Goal: Use online tool/utility: Utilize a website feature to perform a specific function

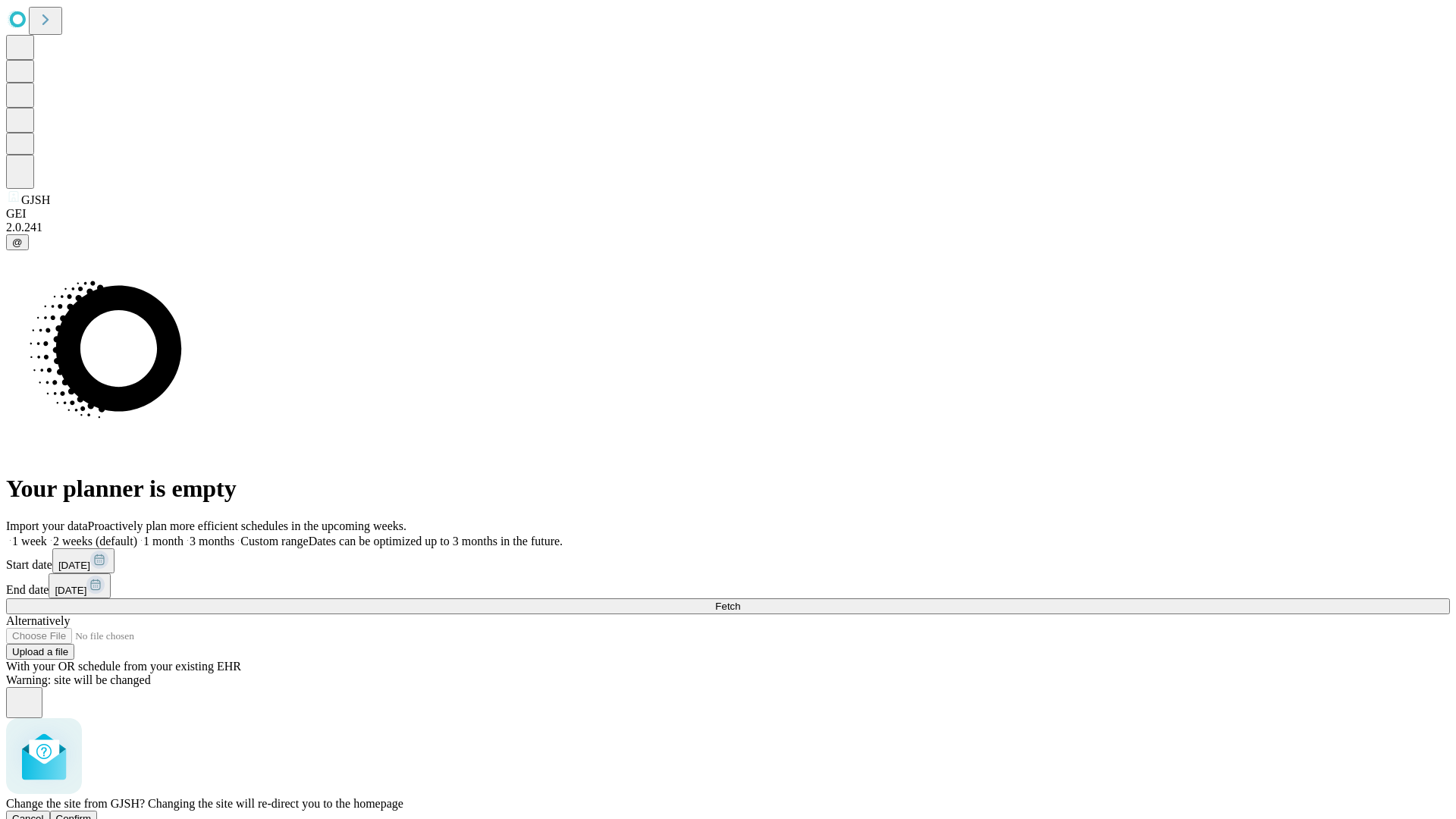
click at [92, 813] on span "Confirm" at bounding box center [74, 819] width 36 height 12
click at [137, 535] on label "2 weeks (default)" at bounding box center [92, 541] width 90 height 13
click at [740, 601] on span "Fetch" at bounding box center [728, 607] width 25 height 12
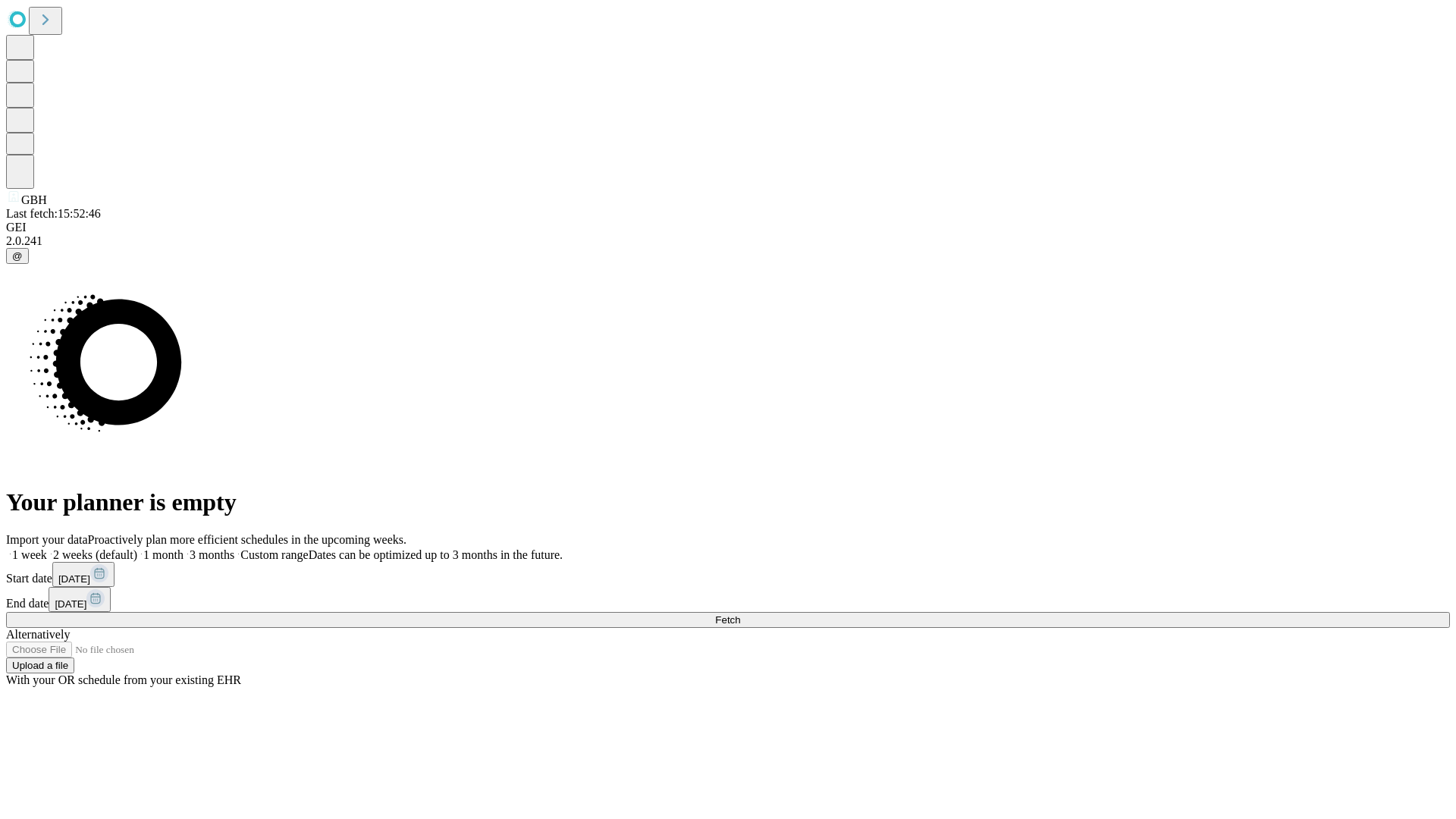
click at [137, 548] on label "2 weeks (default)" at bounding box center [92, 554] width 90 height 13
click at [740, 614] on span "Fetch" at bounding box center [728, 620] width 25 height 12
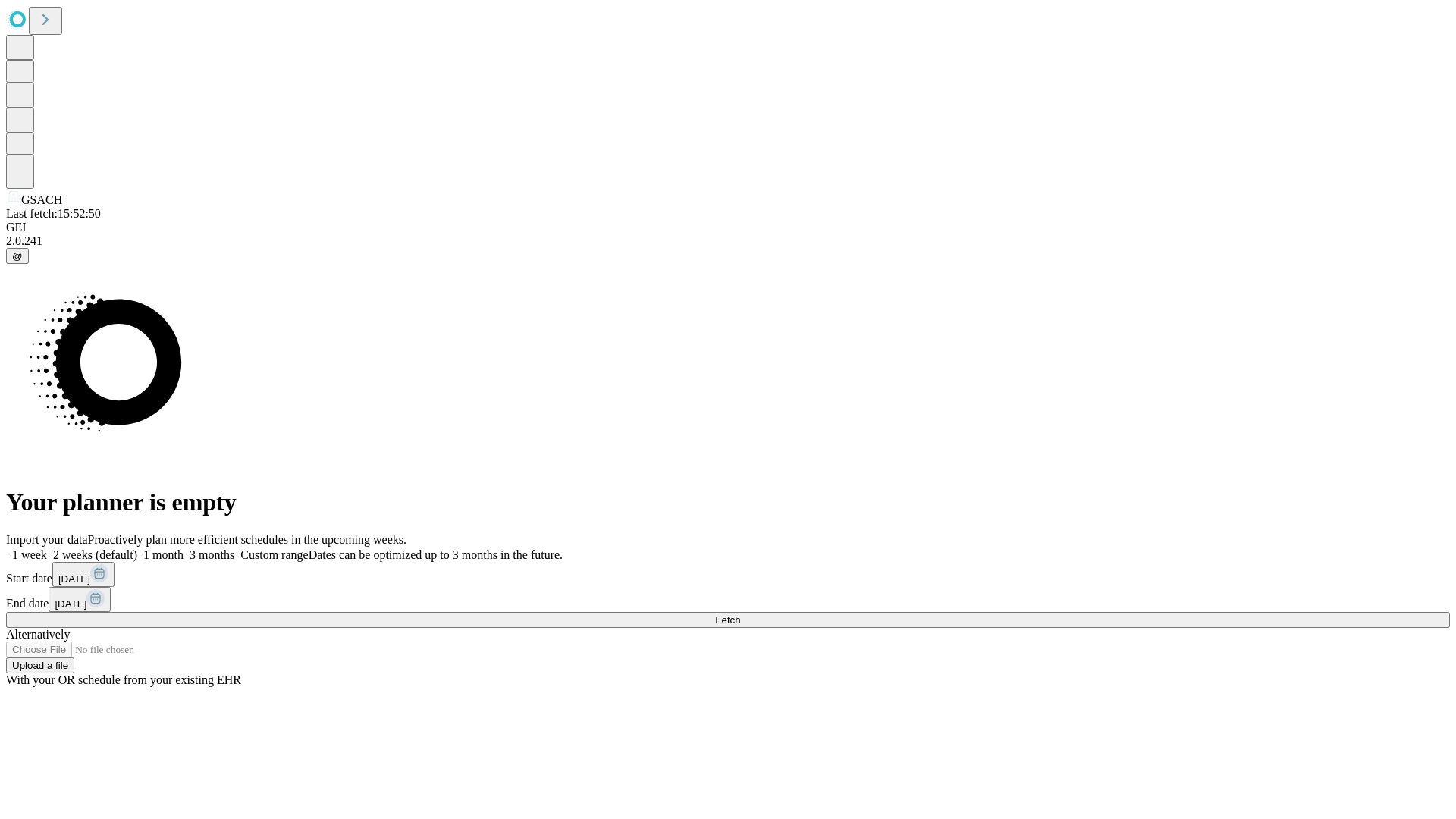
click at [137, 548] on label "2 weeks (default)" at bounding box center [92, 554] width 90 height 13
click at [740, 614] on span "Fetch" at bounding box center [728, 620] width 25 height 12
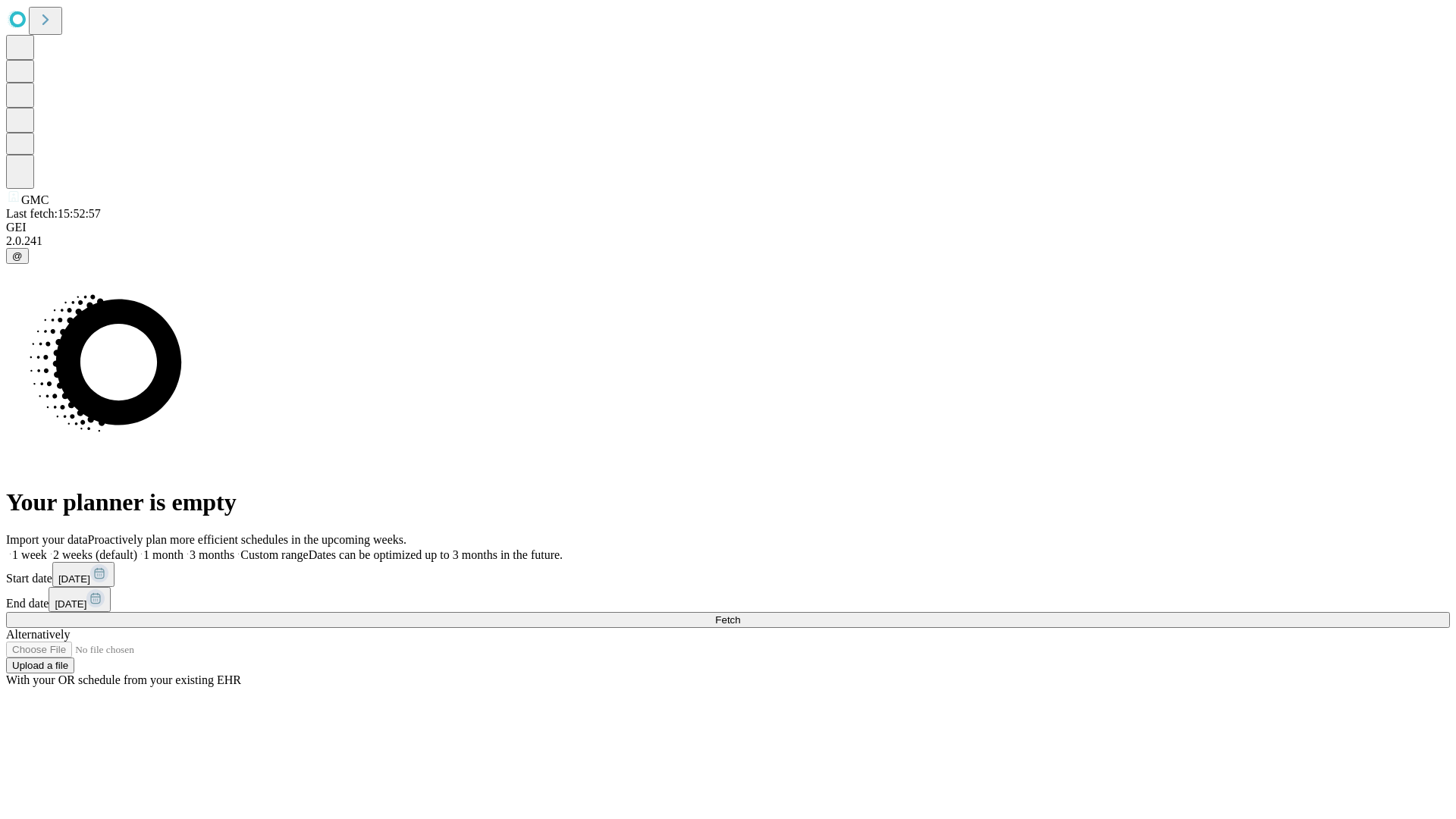
click at [137, 548] on label "2 weeks (default)" at bounding box center [92, 554] width 90 height 13
click at [740, 614] on span "Fetch" at bounding box center [728, 620] width 25 height 12
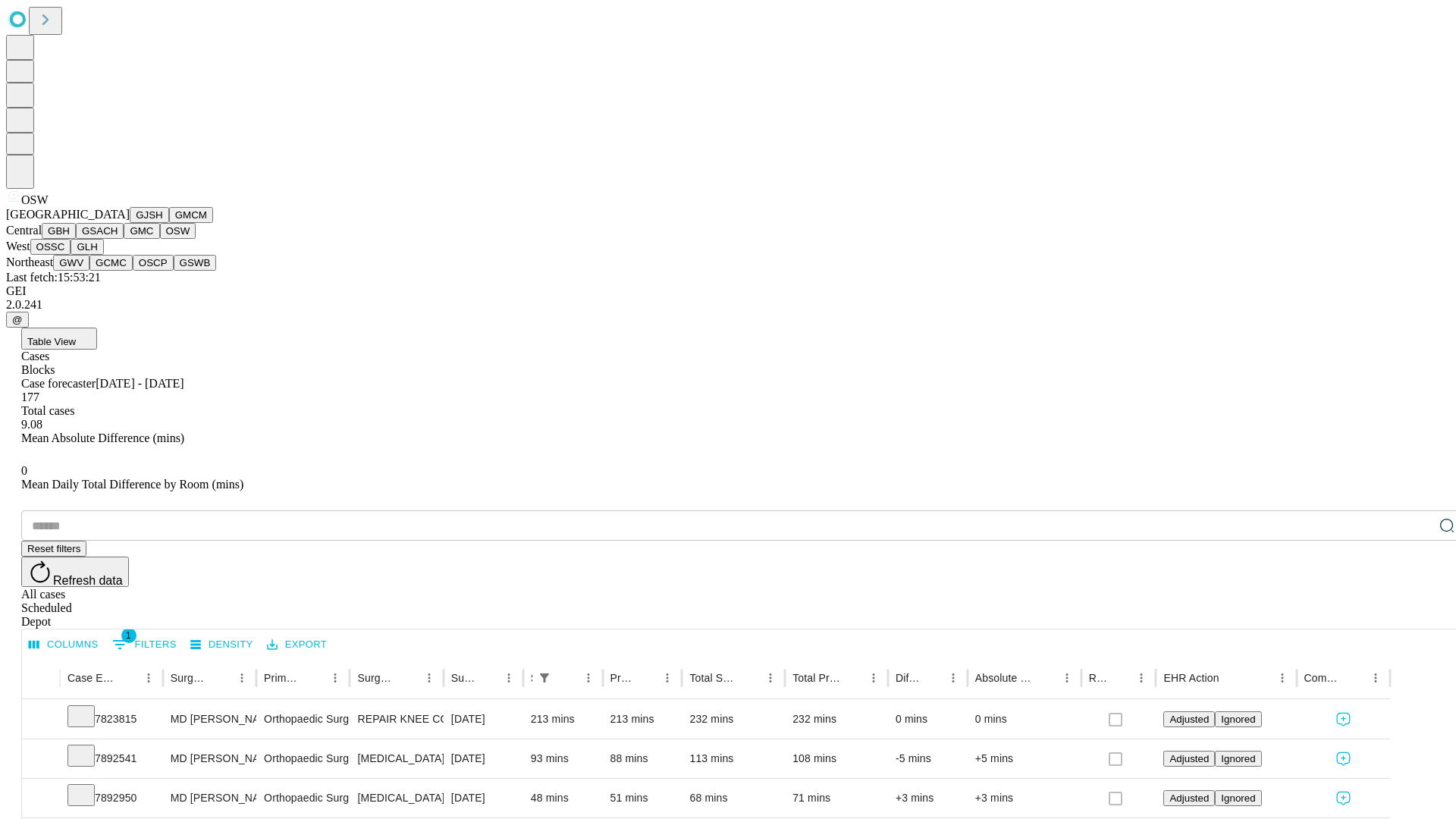
click at [71, 255] on button "OSSC" at bounding box center [50, 247] width 41 height 16
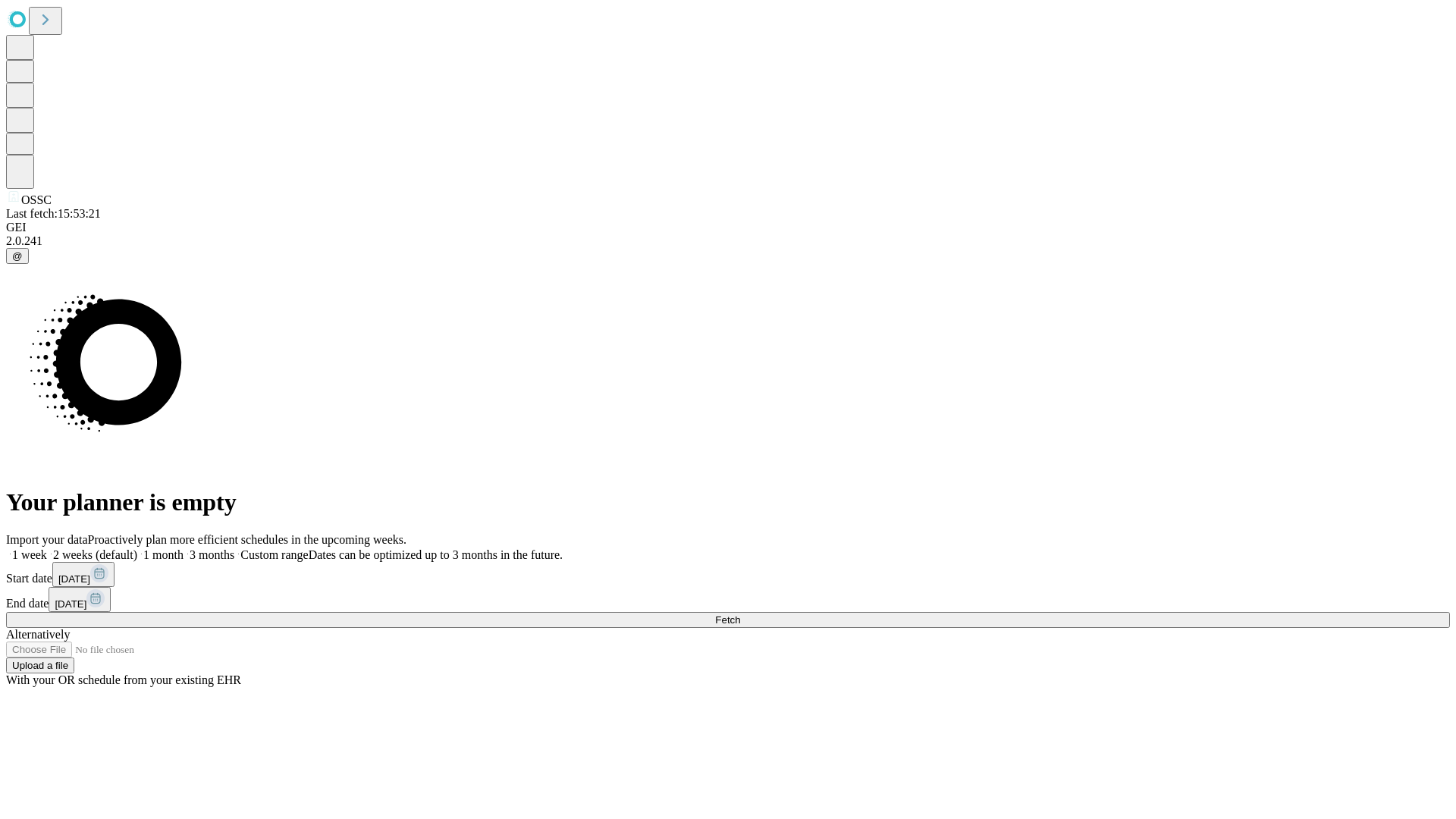
click at [137, 548] on label "2 weeks (default)" at bounding box center [92, 554] width 90 height 13
click at [740, 614] on span "Fetch" at bounding box center [728, 620] width 25 height 12
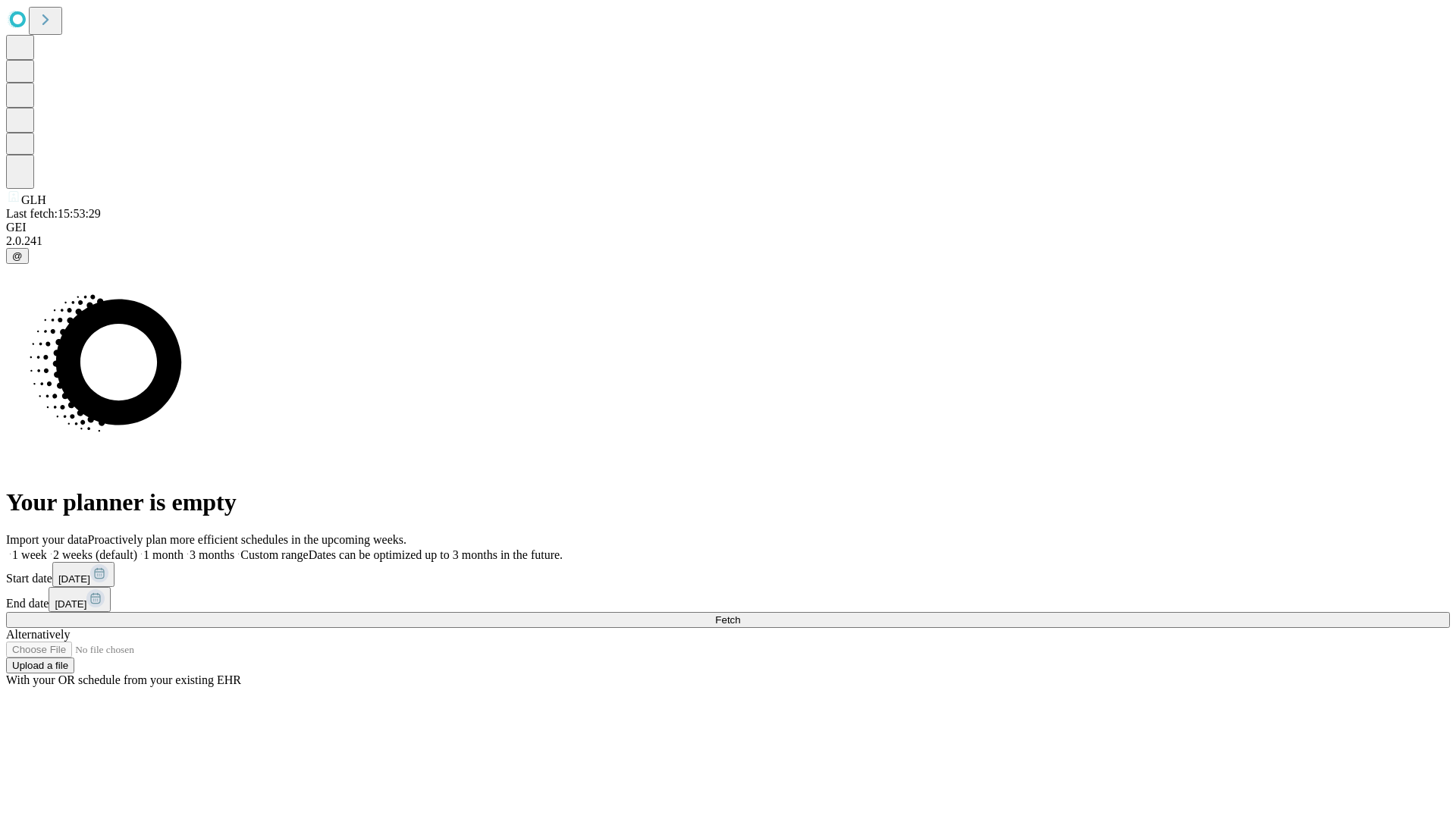
click at [137, 548] on label "2 weeks (default)" at bounding box center [92, 554] width 90 height 13
click at [740, 614] on span "Fetch" at bounding box center [728, 620] width 25 height 12
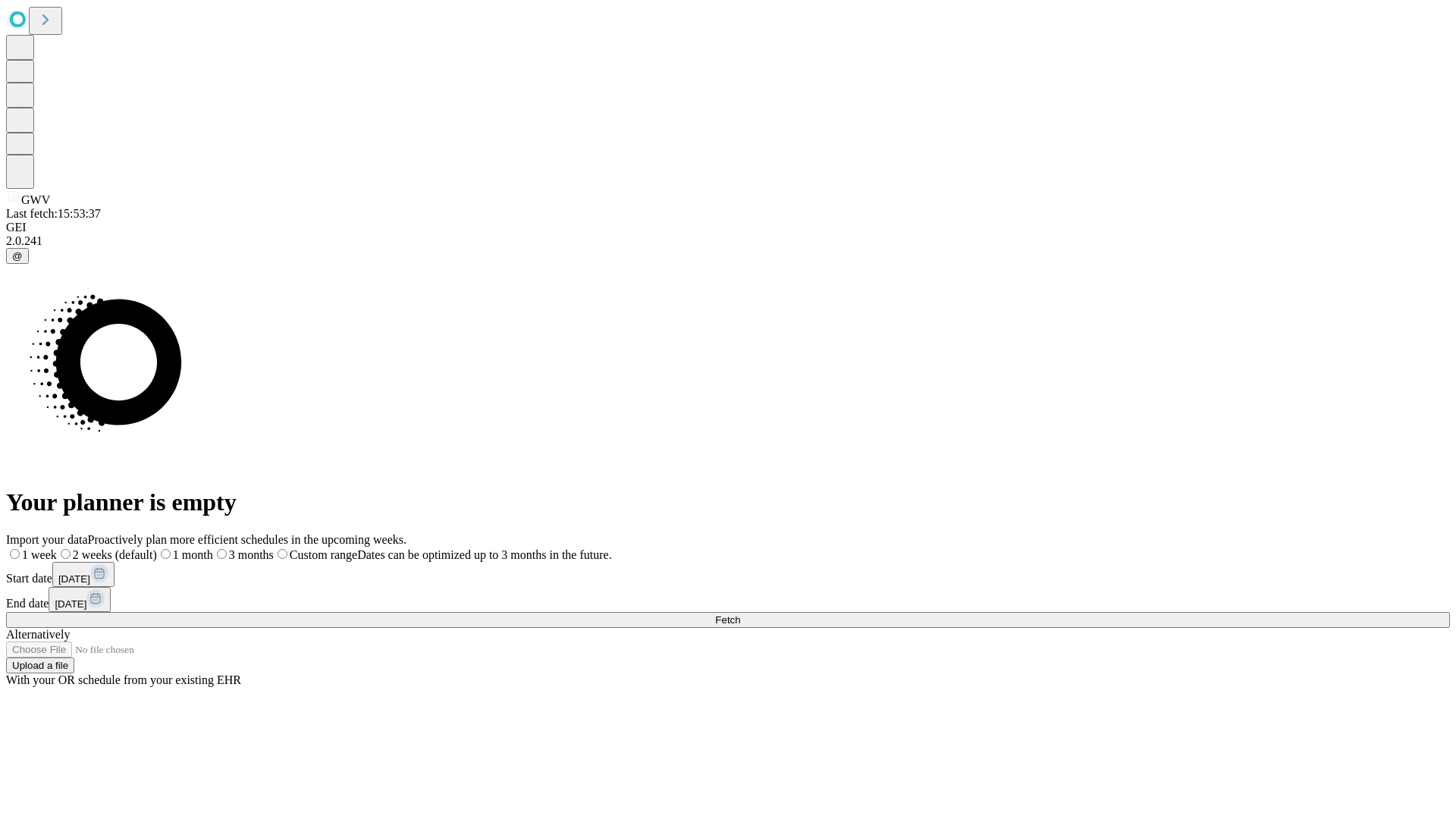
click at [740, 614] on span "Fetch" at bounding box center [728, 620] width 25 height 12
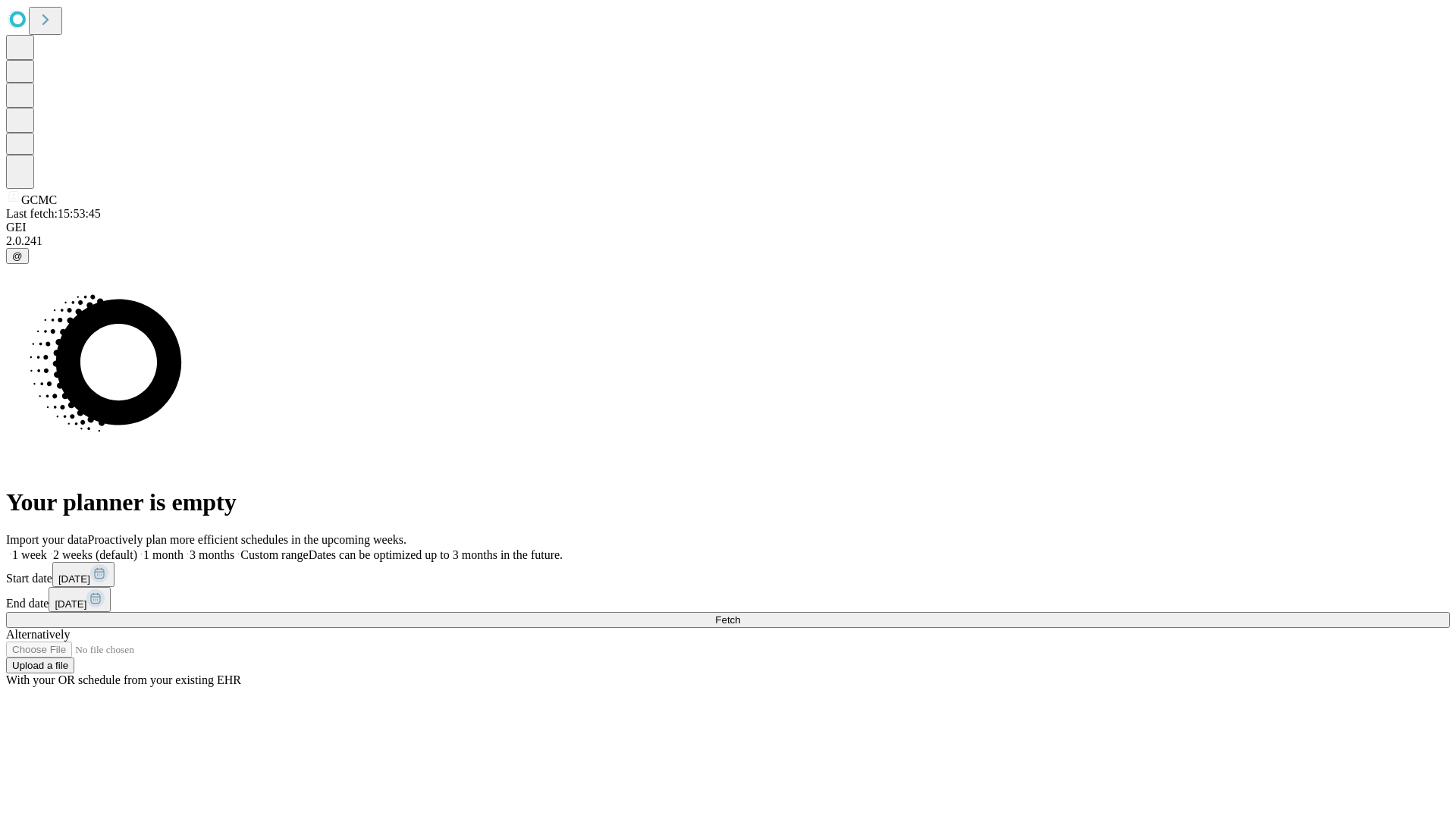
click at [137, 548] on label "2 weeks (default)" at bounding box center [92, 554] width 90 height 13
click at [740, 614] on span "Fetch" at bounding box center [728, 620] width 25 height 12
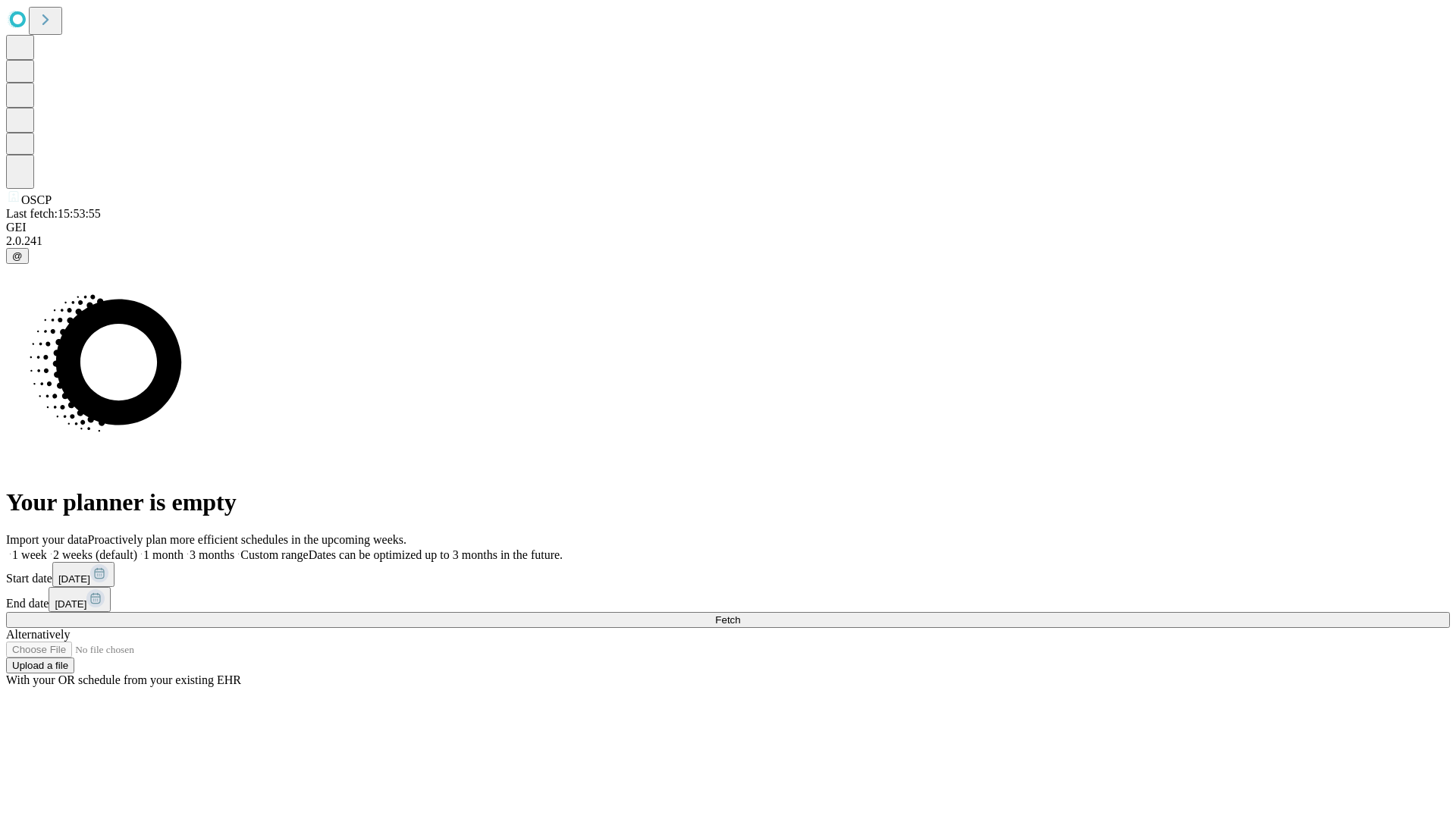
click at [740, 614] on span "Fetch" at bounding box center [728, 620] width 25 height 12
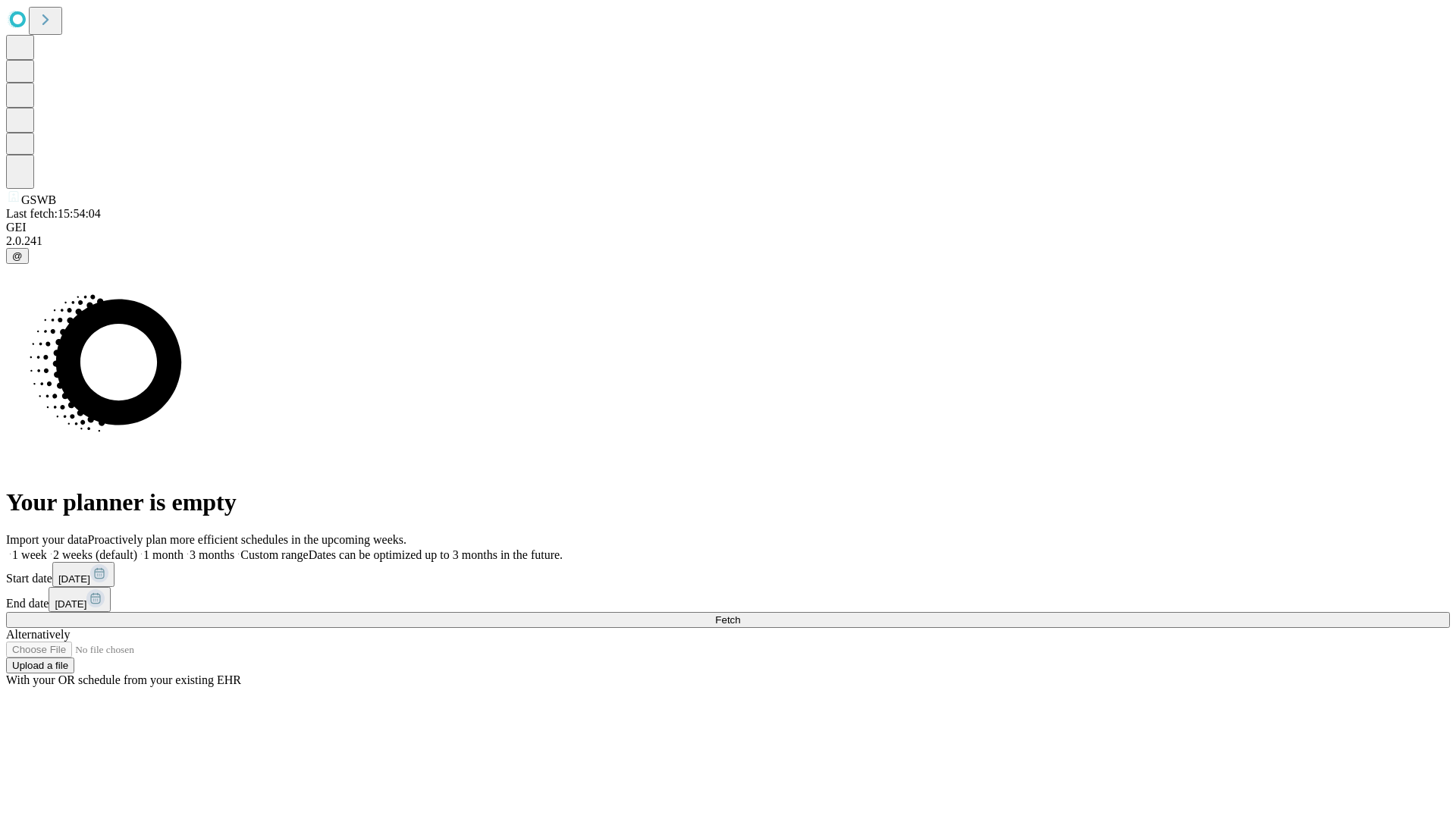
click at [137, 548] on label "2 weeks (default)" at bounding box center [92, 554] width 90 height 13
click at [740, 614] on span "Fetch" at bounding box center [728, 620] width 25 height 12
